Goal: Information Seeking & Learning: Find specific fact

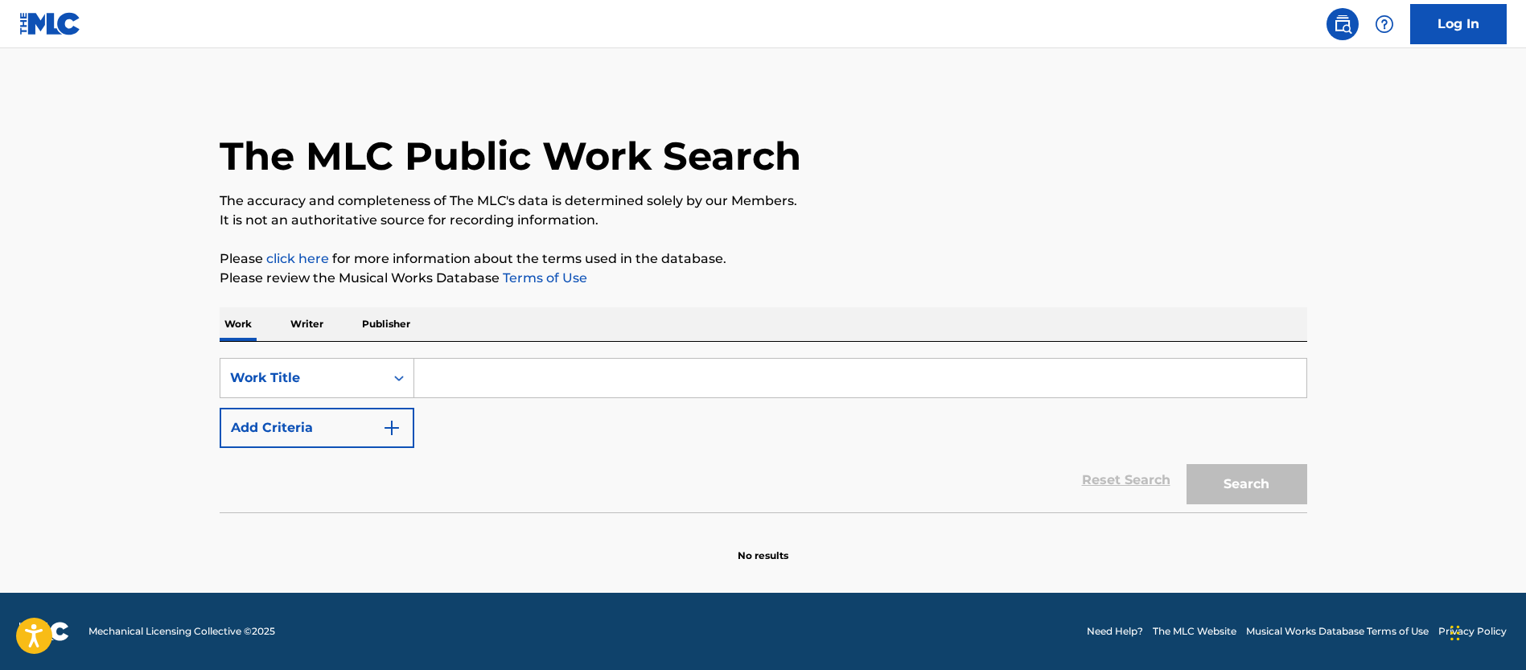
click at [475, 388] on input "Search Form" at bounding box center [860, 378] width 892 height 39
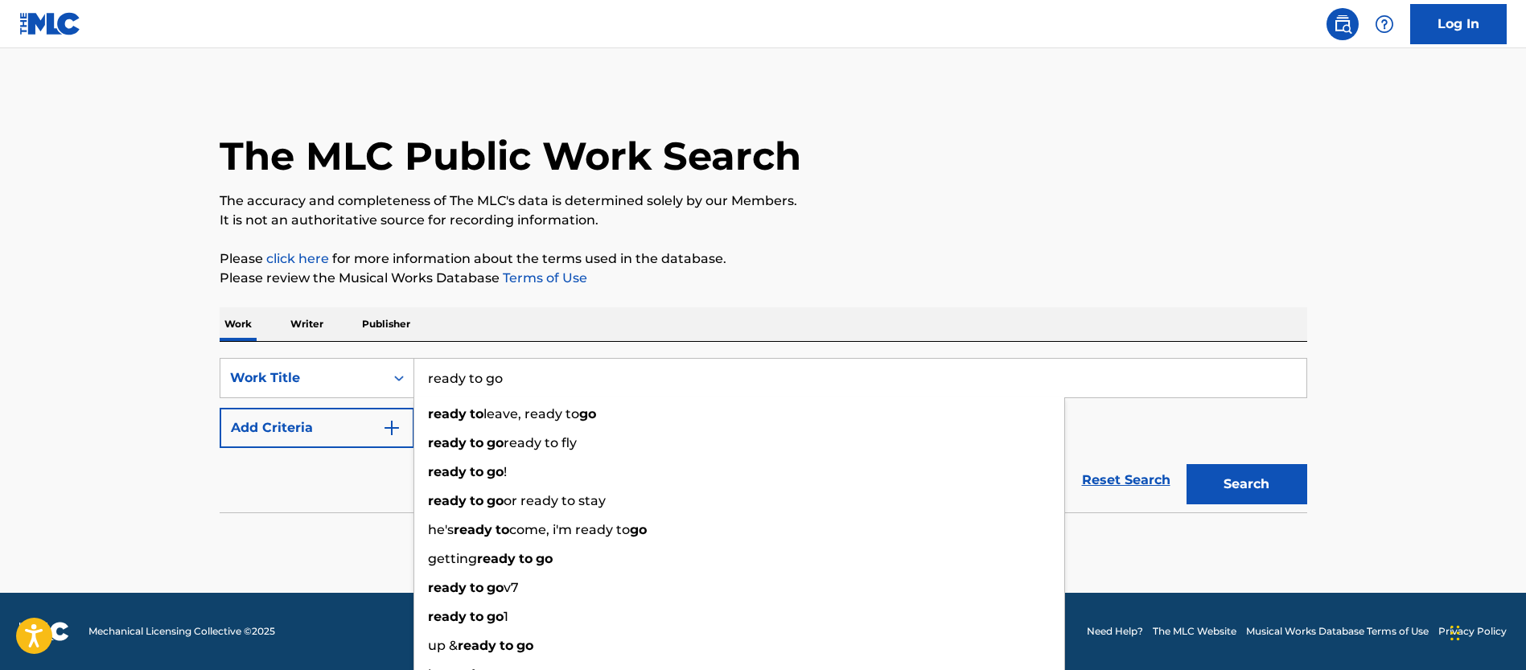
type input "ready to go"
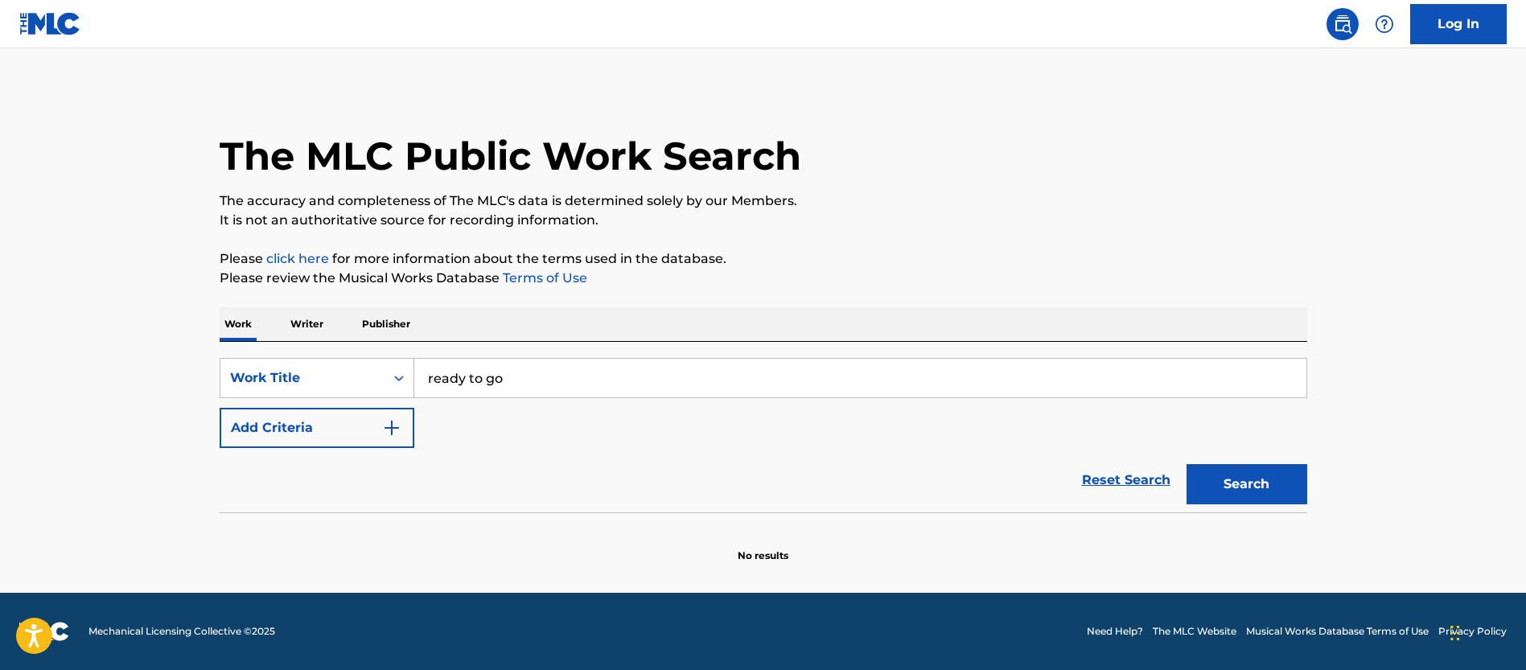
click at [370, 498] on div "Reset Search Search" at bounding box center [764, 480] width 1088 height 64
click at [360, 439] on button "Add Criteria" at bounding box center [317, 428] width 195 height 40
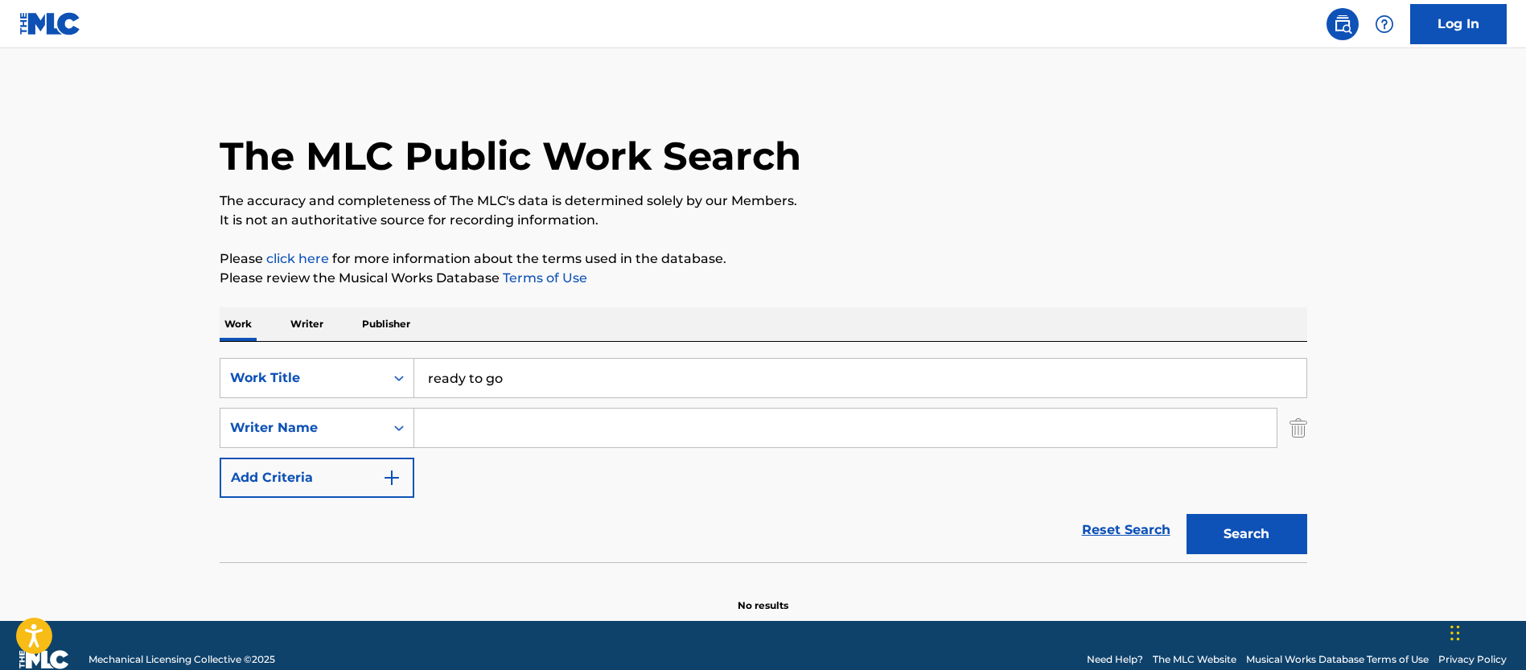
click at [497, 417] on input "Search Form" at bounding box center [845, 428] width 862 height 39
paste input "[PERSON_NAME] [PERSON_NAME] [DEMOGRAPHIC_DATA]"
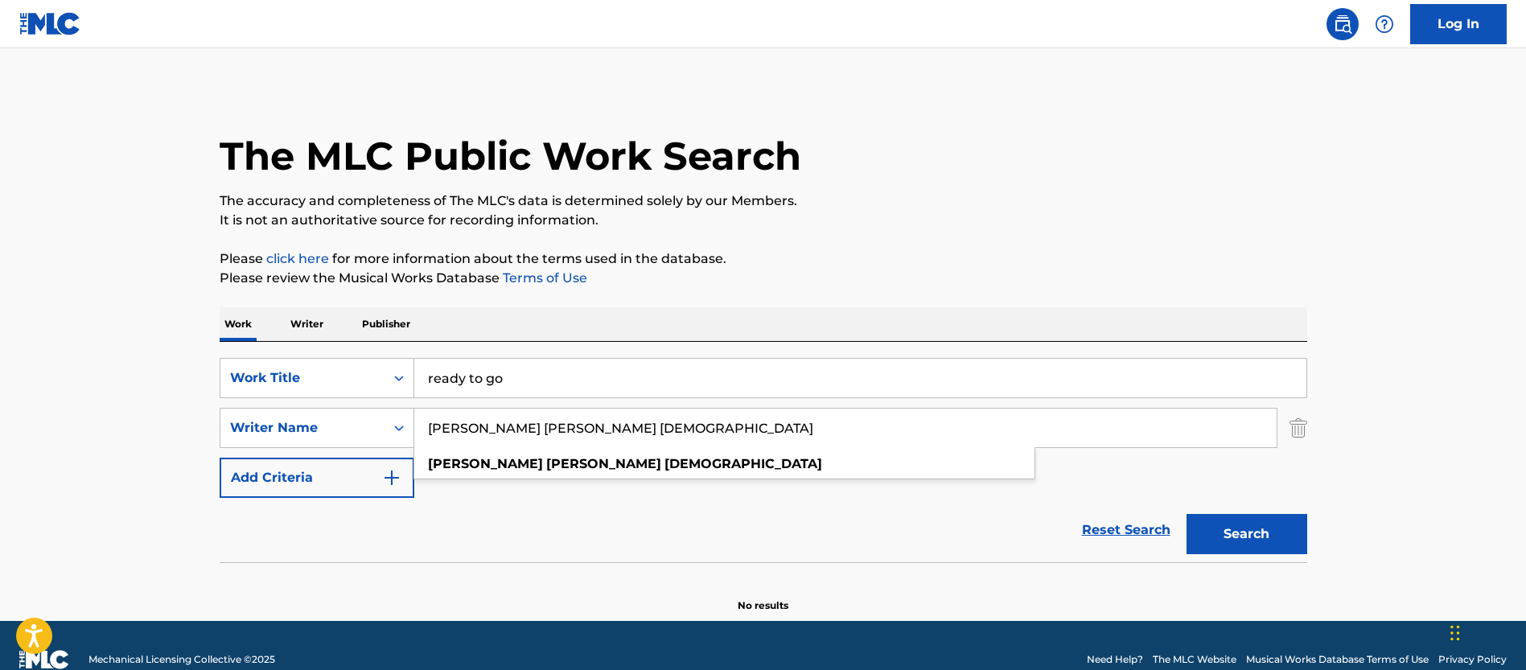
click at [1237, 524] on button "Search" at bounding box center [1246, 534] width 121 height 40
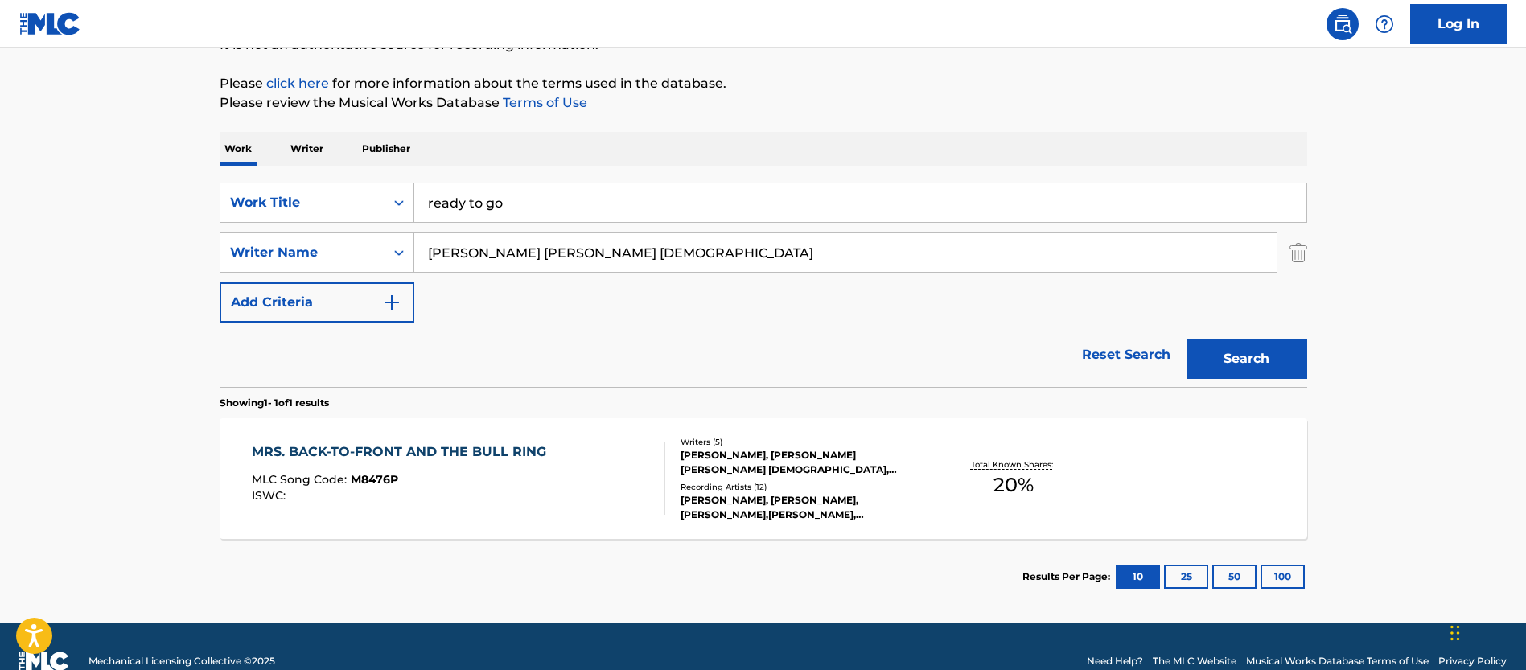
scroll to position [205, 0]
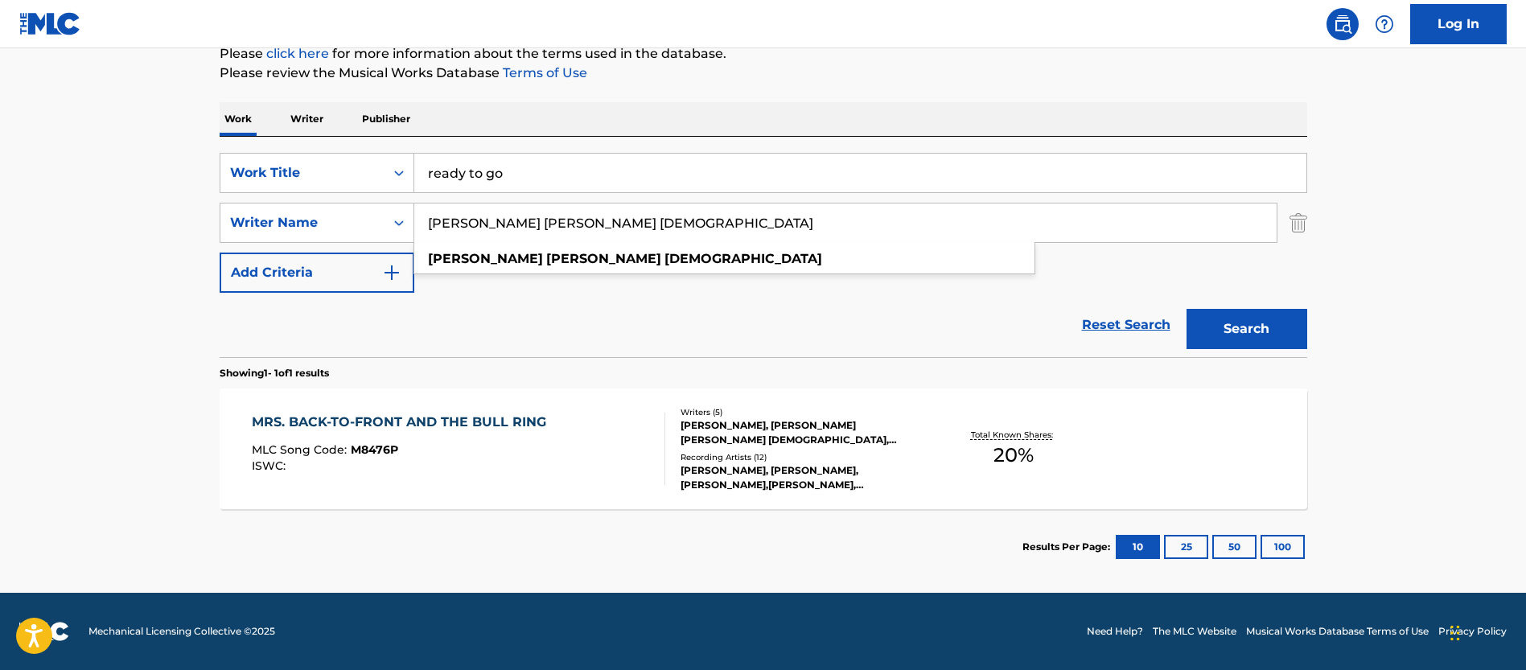
drag, startPoint x: 598, startPoint y: 223, endPoint x: 543, endPoint y: 224, distance: 54.7
click at [543, 224] on input "[PERSON_NAME] [PERSON_NAME] [DEMOGRAPHIC_DATA]" at bounding box center [845, 223] width 862 height 39
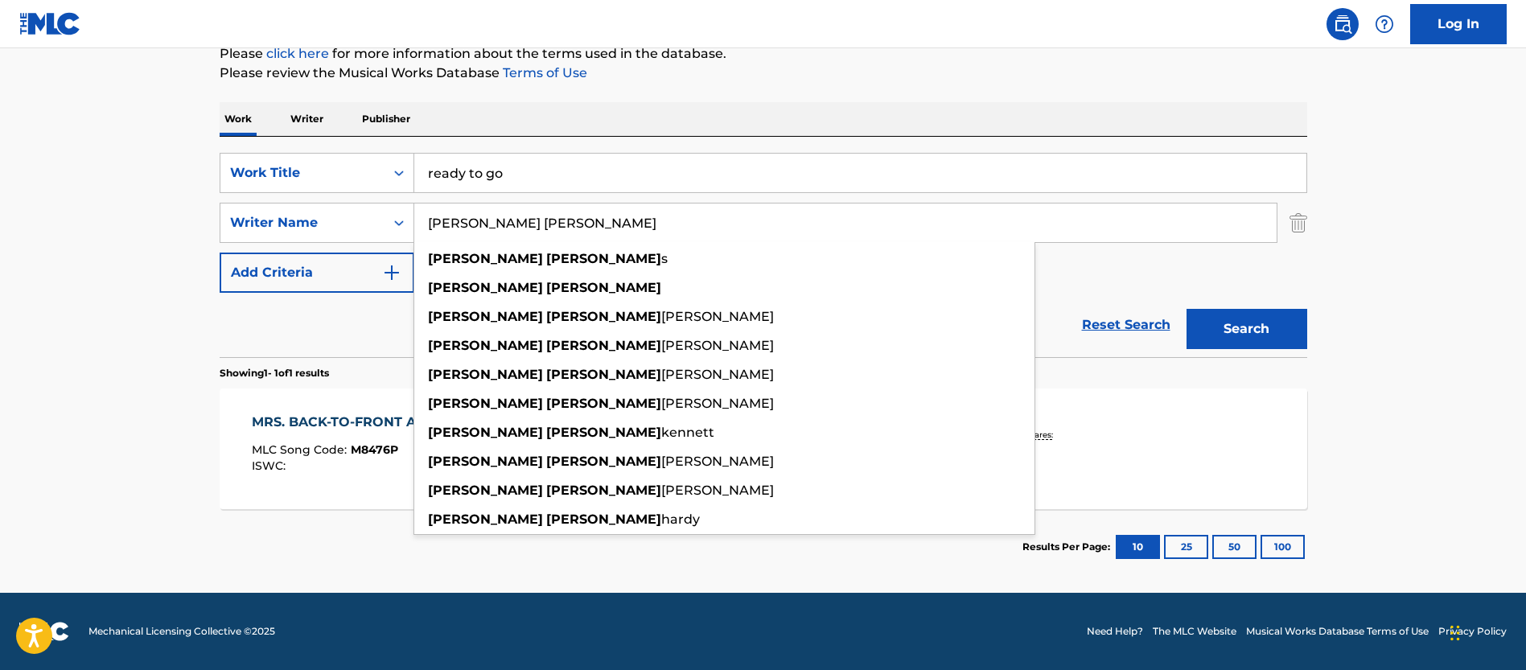
click at [1186, 309] on button "Search" at bounding box center [1246, 329] width 121 height 40
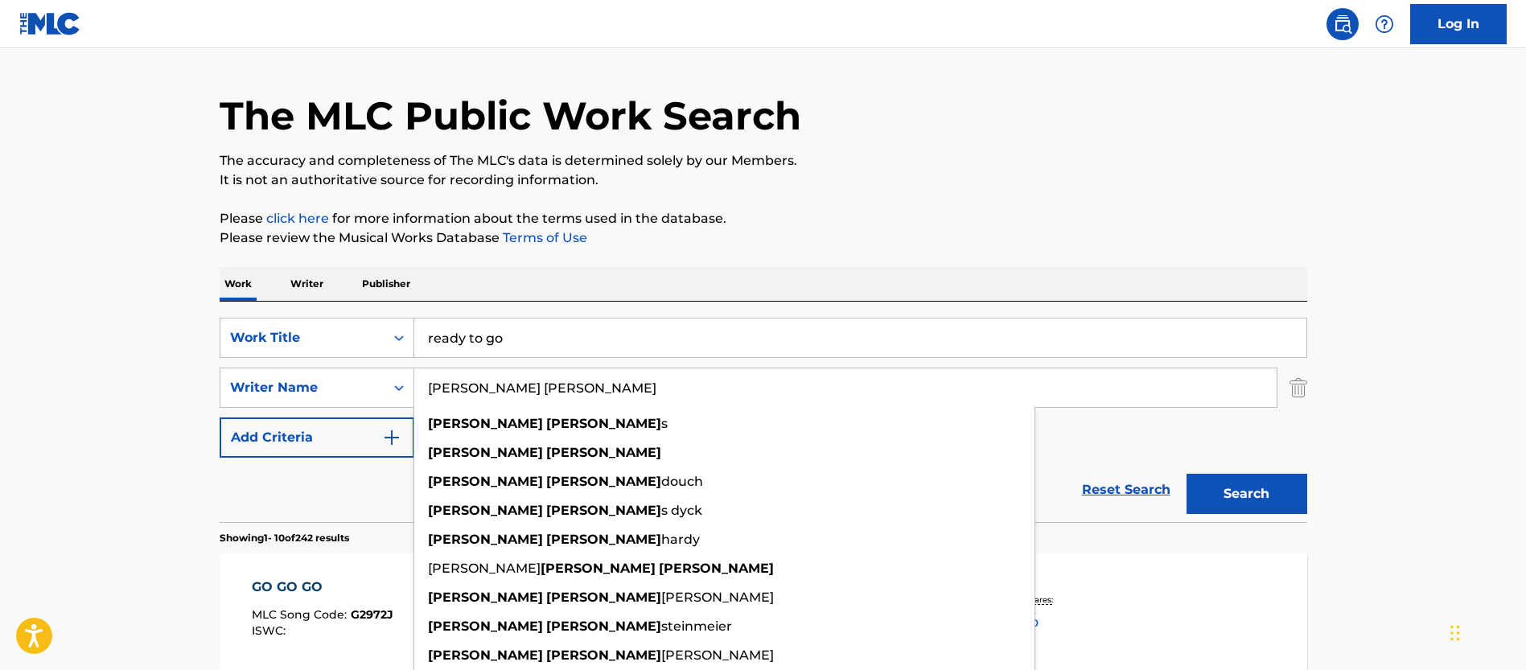
scroll to position [0, 0]
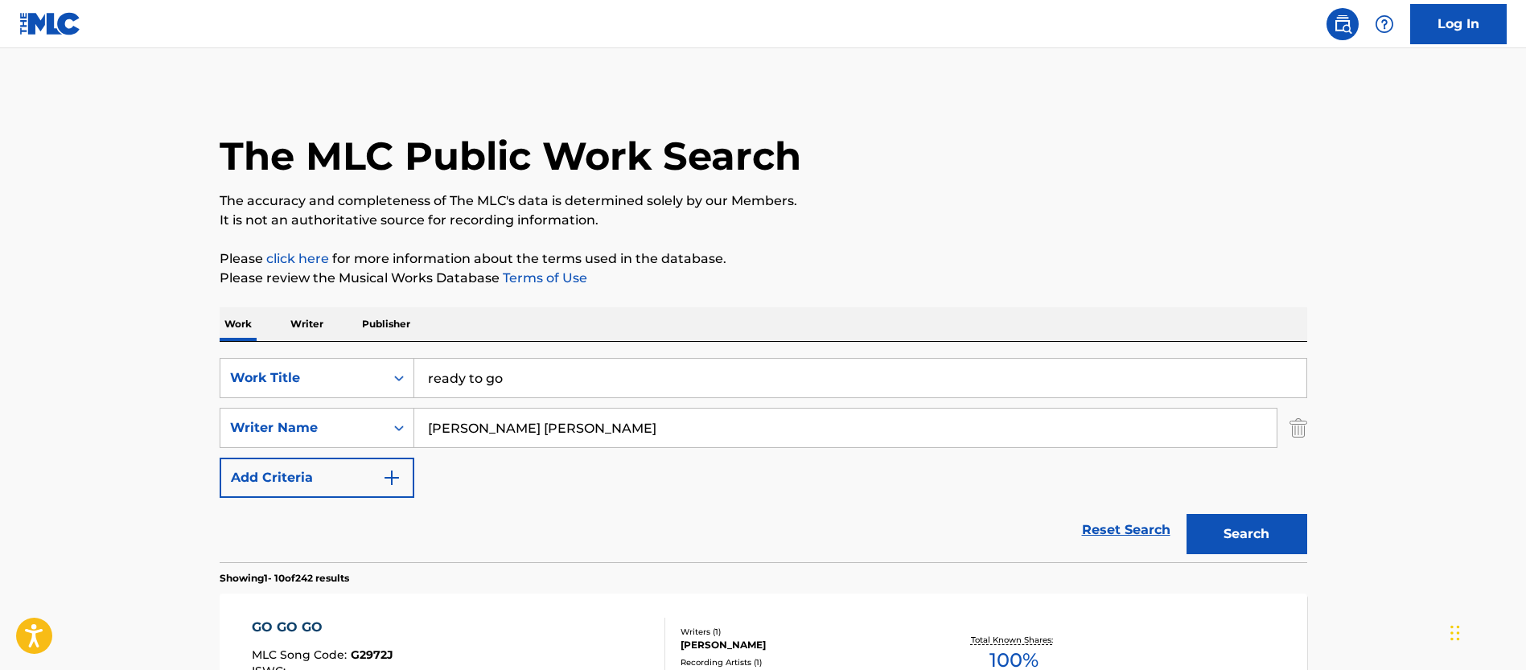
drag, startPoint x: 565, startPoint y: 425, endPoint x: 321, endPoint y: 405, distance: 244.5
click at [323, 406] on div "SearchWithCriteria8855a8a0-b4b2-4bef-876f-c364969e11b0 Work Title ready to go S…" at bounding box center [764, 428] width 1088 height 140
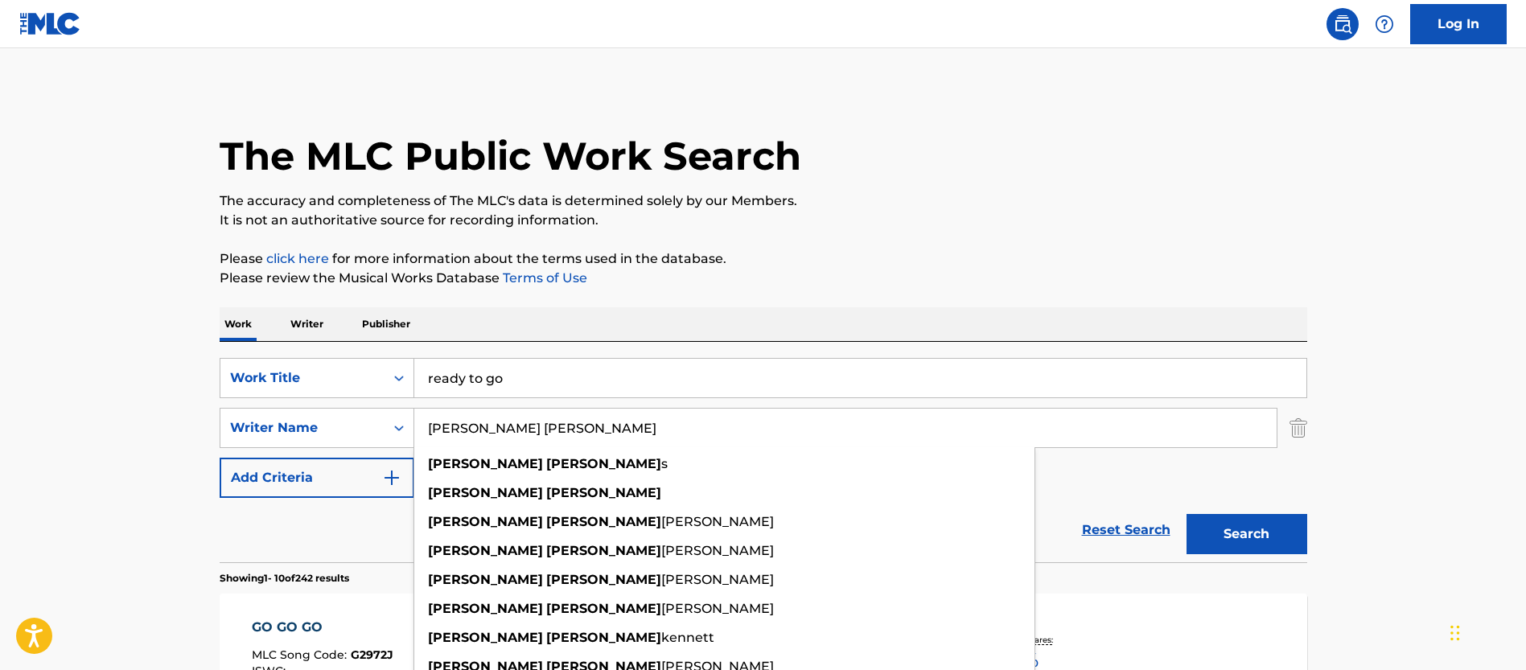
paste input "[PERSON_NAME]"
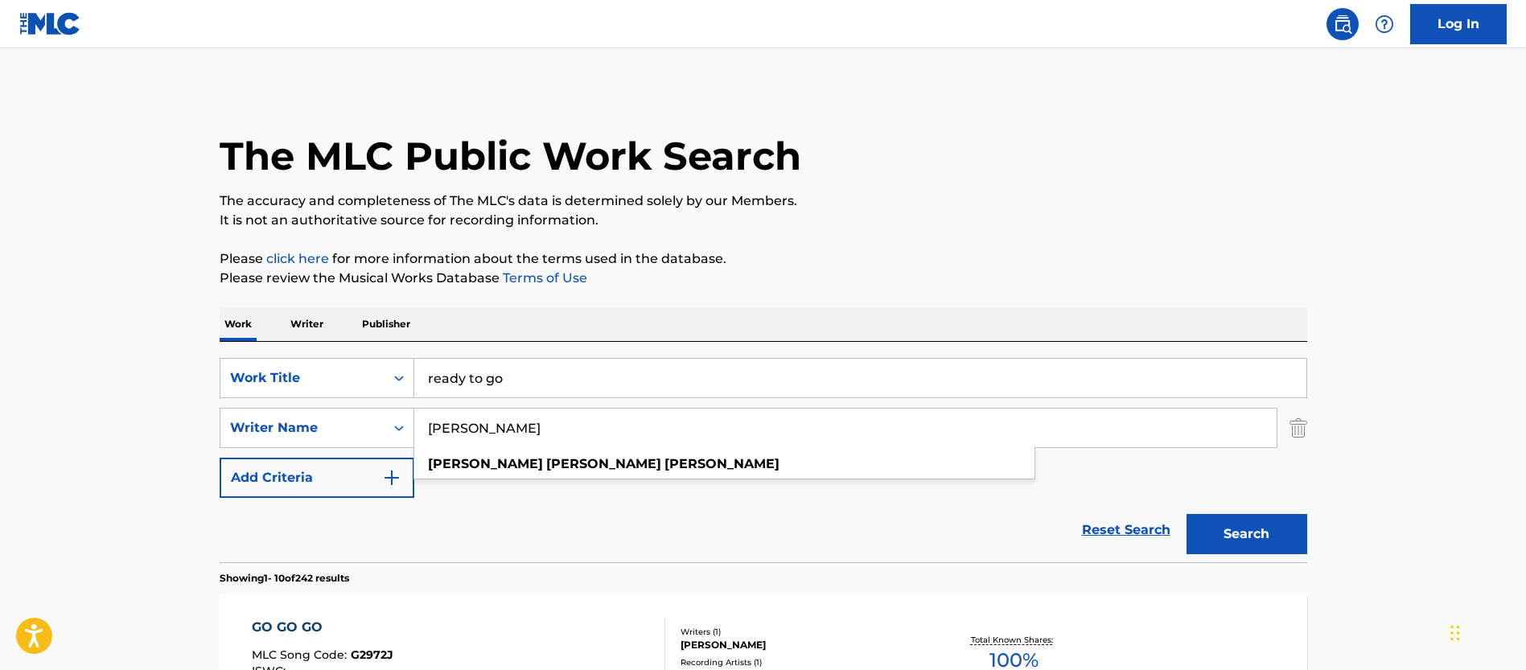
type input "[PERSON_NAME]"
click at [1217, 532] on button "Search" at bounding box center [1246, 534] width 121 height 40
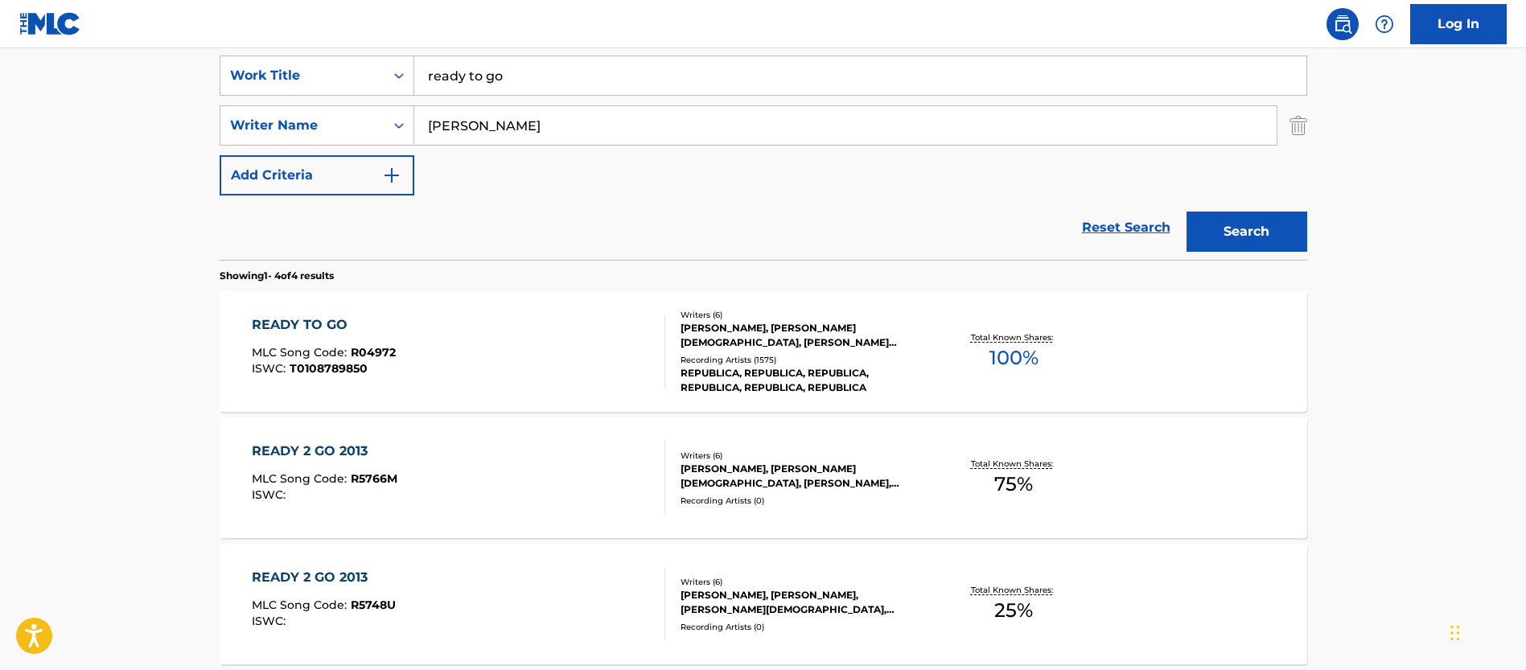
scroll to position [310, 0]
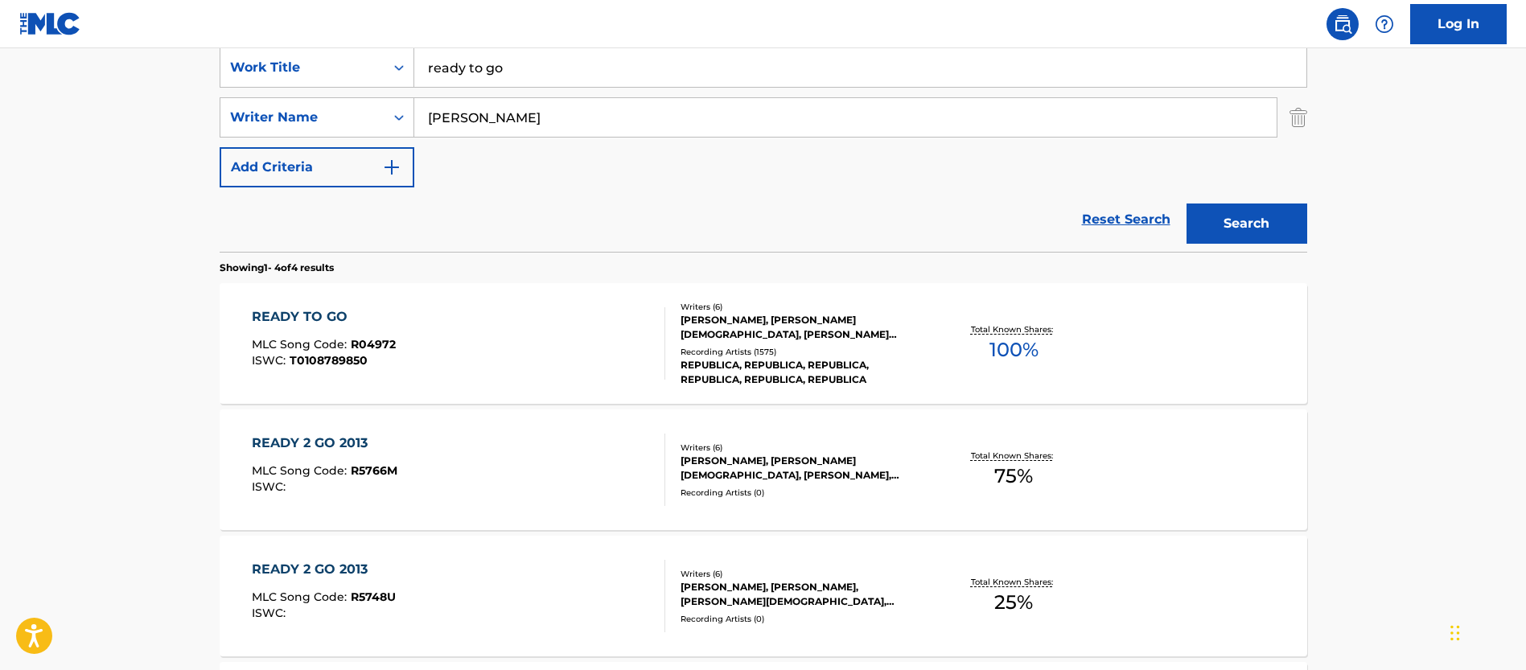
click at [498, 359] on div "READY TO GO MLC Song Code : R04972 ISWC : T0108789850" at bounding box center [458, 343] width 413 height 72
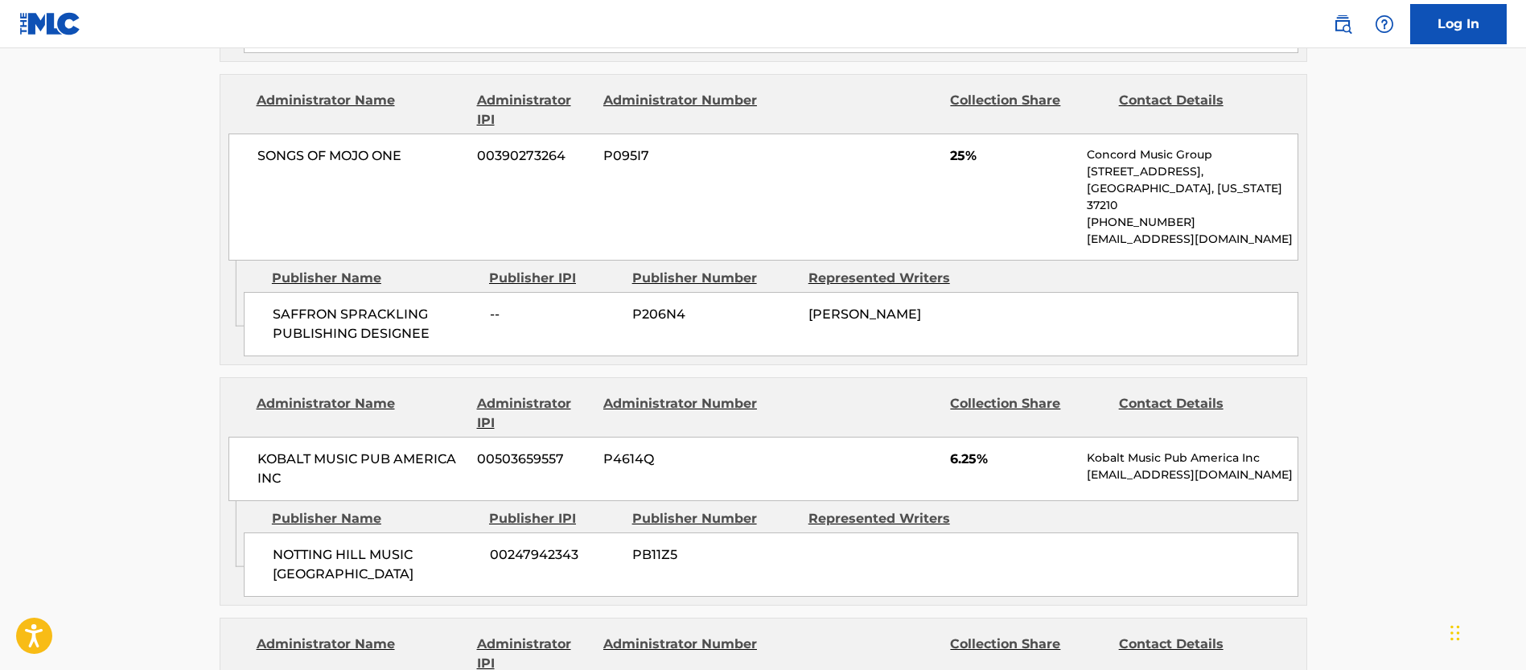
scroll to position [1322, 0]
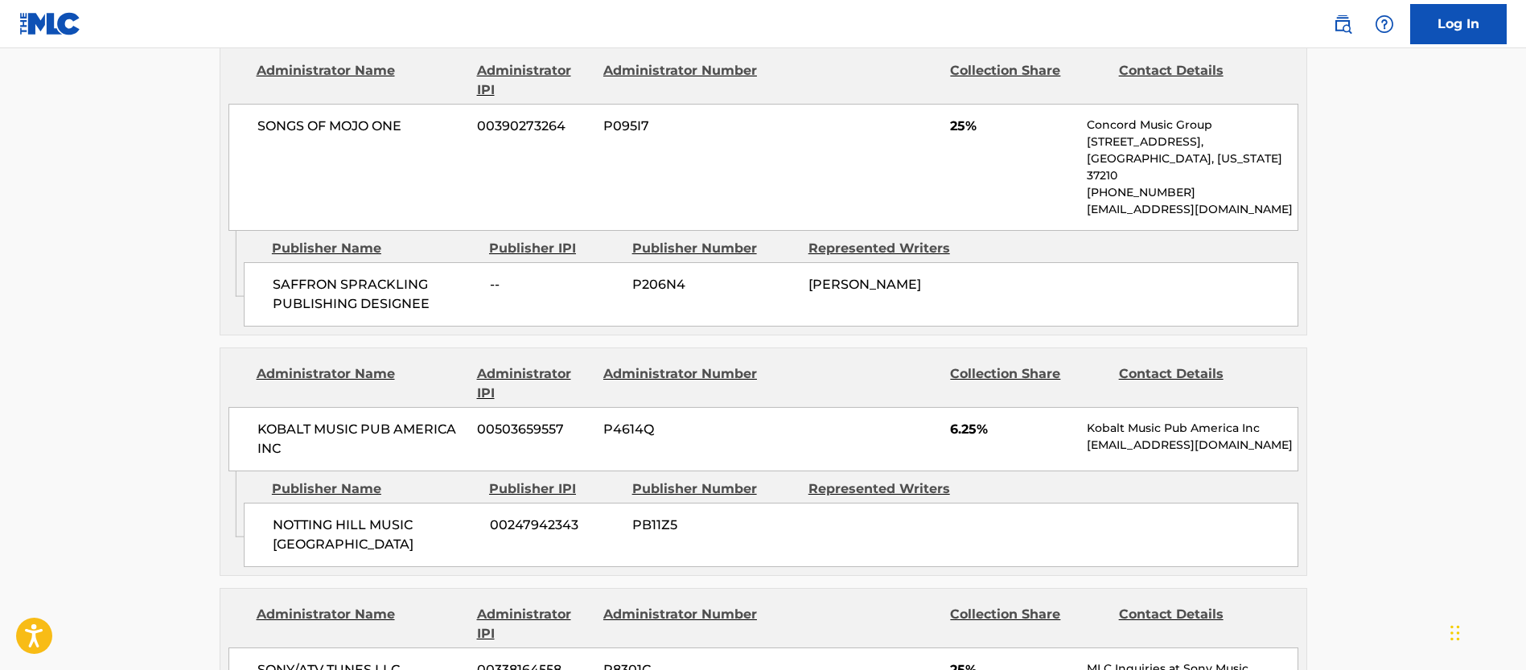
click at [682, 407] on div "KOBALT MUSIC PUB AMERICA INC 00503659557 P4614Q 6.25% Kobalt Music Pub America …" at bounding box center [763, 439] width 1070 height 64
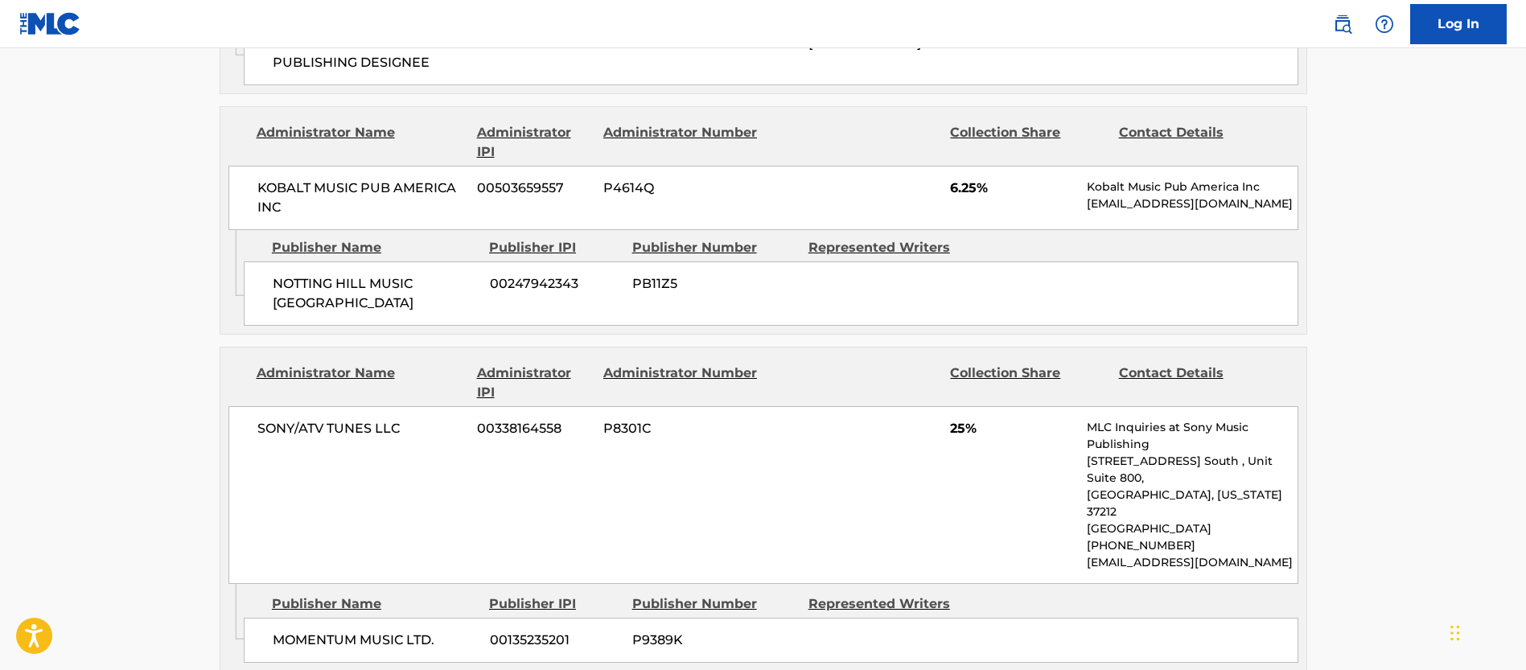
scroll to position [1564, 0]
